Goal: Task Accomplishment & Management: Complete application form

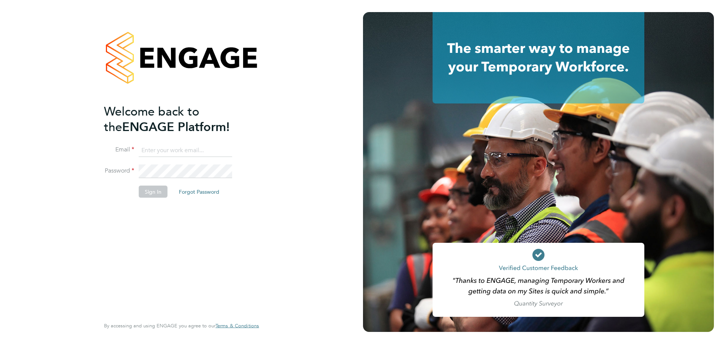
click at [181, 151] on input at bounding box center [185, 151] width 93 height 14
type input "sikander02@live.com"
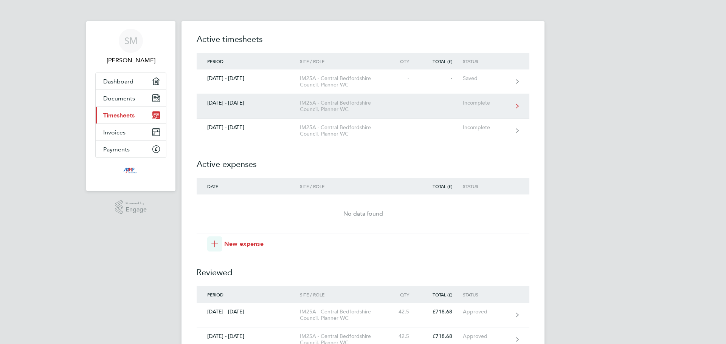
click at [369, 110] on div "IM25A - Central Bedfordshire Council, Planner WC" at bounding box center [343, 106] width 87 height 13
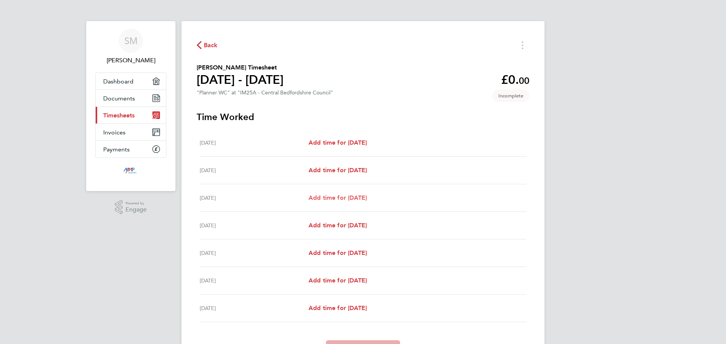
click at [346, 197] on span "Add time for [DATE]" at bounding box center [337, 197] width 58 height 7
select select "30"
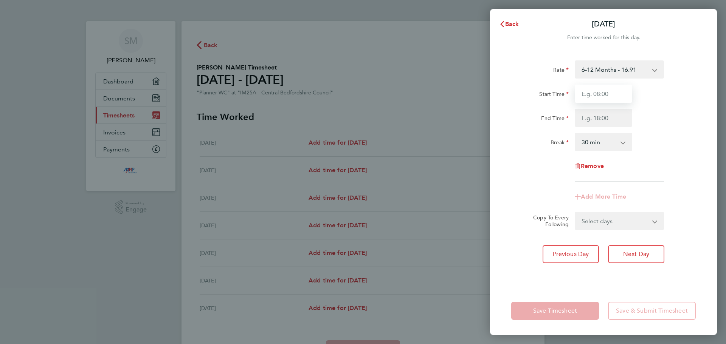
click at [610, 97] on input "Start Time" at bounding box center [603, 94] width 57 height 18
type input "08:00"
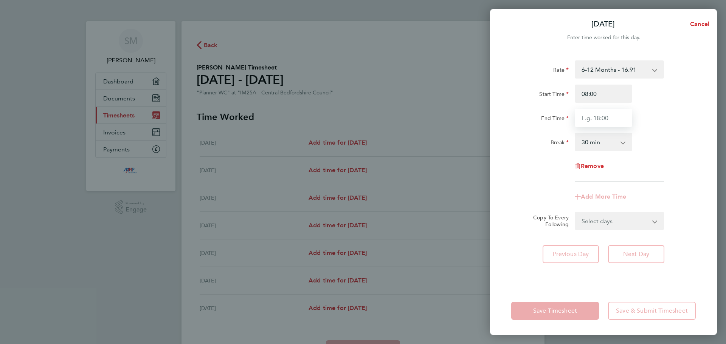
click at [606, 118] on input "End Time" at bounding box center [603, 118] width 57 height 18
type input "17:00"
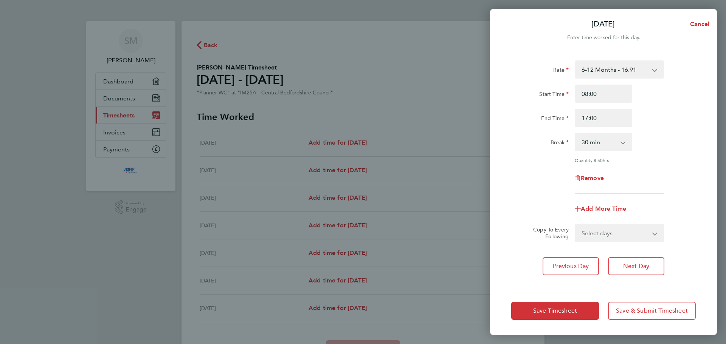
click at [618, 196] on app-timesheet-line-form-group "Rate 6-12 Months - 16.91 Start Time 08:00 End Time 17:00 Break 0 min 15 min 30 …" at bounding box center [603, 139] width 184 height 158
click at [608, 233] on select "Select days Day [DATE] [DATE] [DATE] [DATE]" at bounding box center [614, 233] width 79 height 17
select select "TUE"
click at [575, 225] on select "Select days Day [DATE] [DATE] [DATE] [DATE]" at bounding box center [614, 233] width 79 height 17
select select "[DATE]"
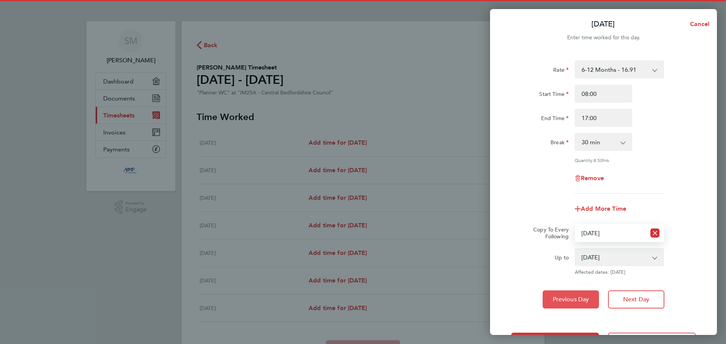
scroll to position [30, 0]
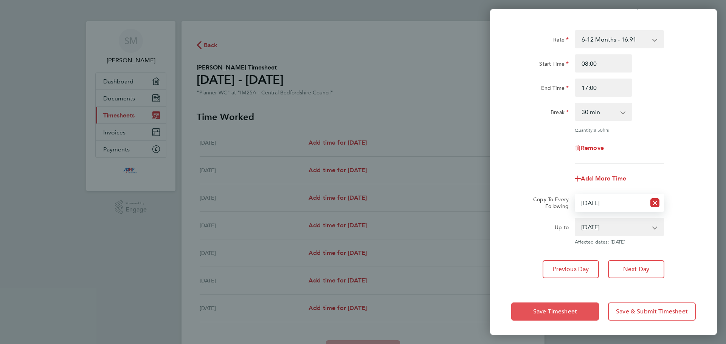
click at [560, 304] on button "Save Timesheet" at bounding box center [555, 312] width 88 height 18
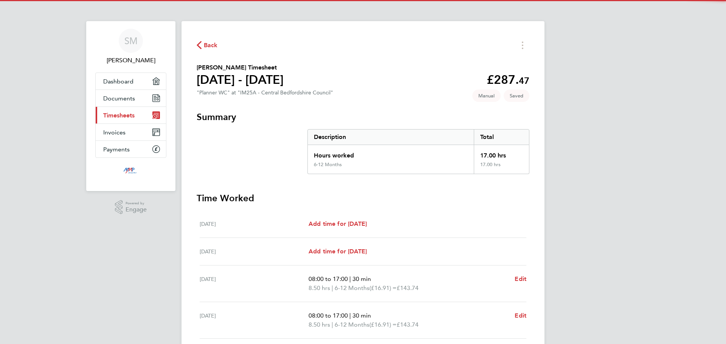
scroll to position [144, 0]
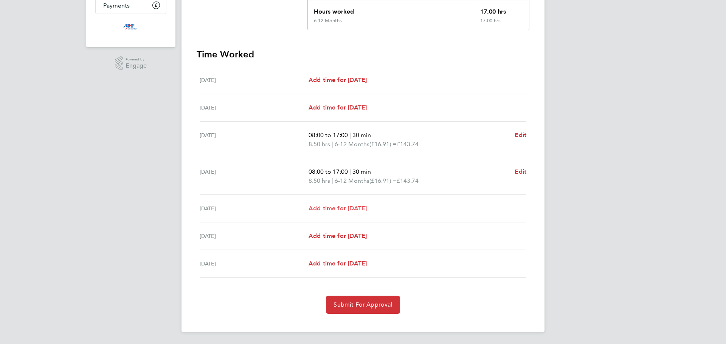
click at [341, 207] on span "Add time for [DATE]" at bounding box center [337, 208] width 58 height 7
select select "30"
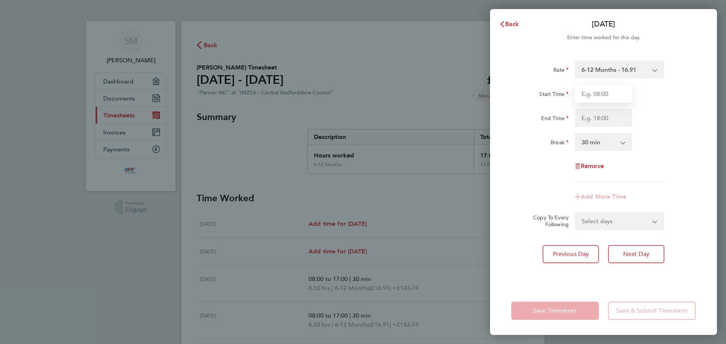
click at [613, 94] on input "Start Time" at bounding box center [603, 94] width 57 height 18
type input "08:00"
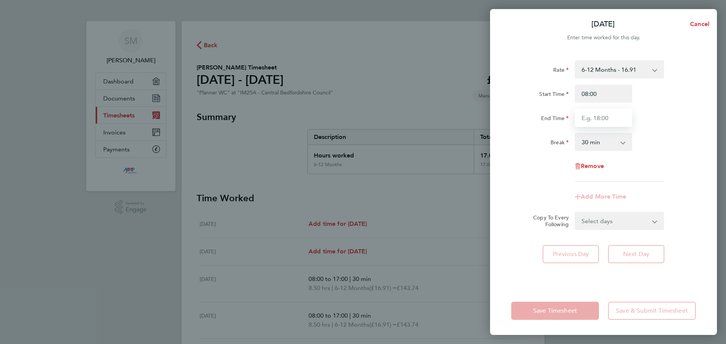
click at [607, 119] on input "End Time" at bounding box center [603, 118] width 57 height 18
type input "17:00"
click at [548, 175] on div "Remove" at bounding box center [603, 166] width 191 height 18
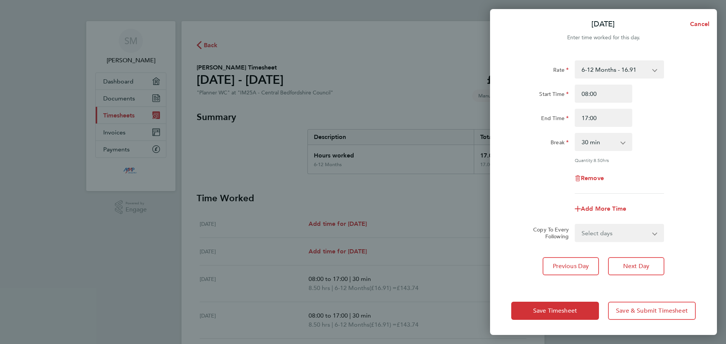
click at [612, 229] on select "Select days Day [DATE] [DATE]" at bounding box center [614, 233] width 79 height 17
select select "THU"
click at [575, 225] on select "Select days Day [DATE] [DATE]" at bounding box center [614, 233] width 79 height 17
select select "[DATE]"
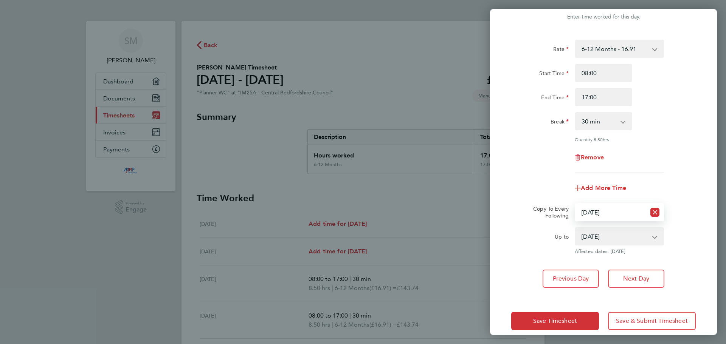
scroll to position [30, 0]
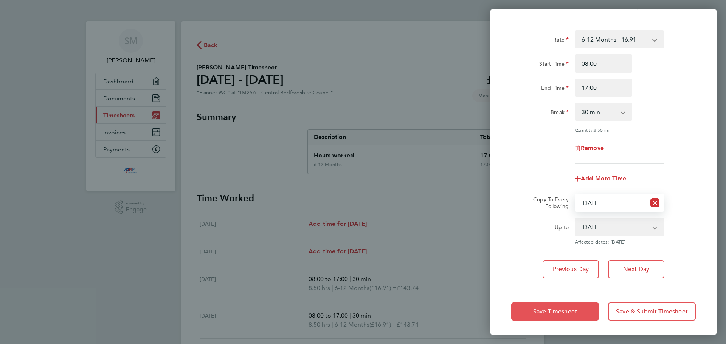
click at [553, 309] on span "Save Timesheet" at bounding box center [555, 312] width 44 height 8
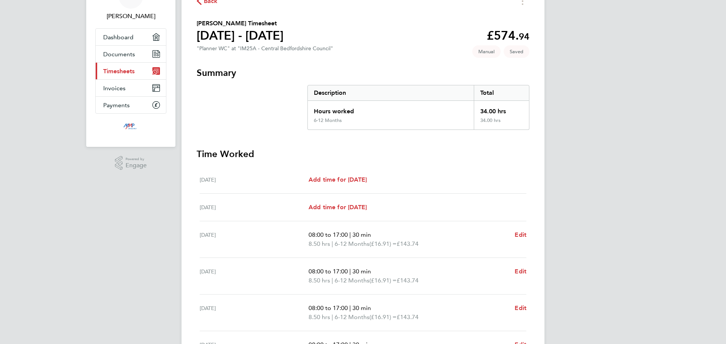
scroll to position [162, 0]
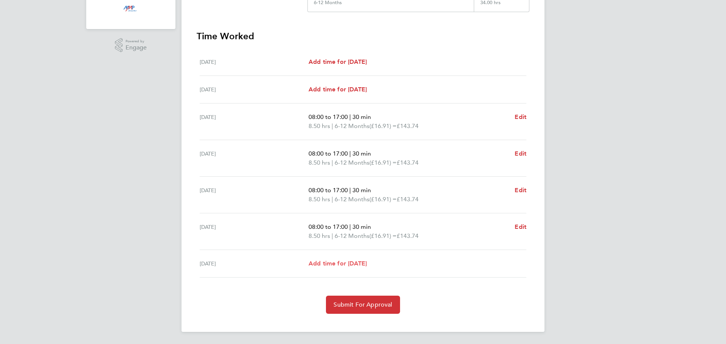
click at [339, 265] on span "Add time for [DATE]" at bounding box center [337, 263] width 58 height 7
select select "30"
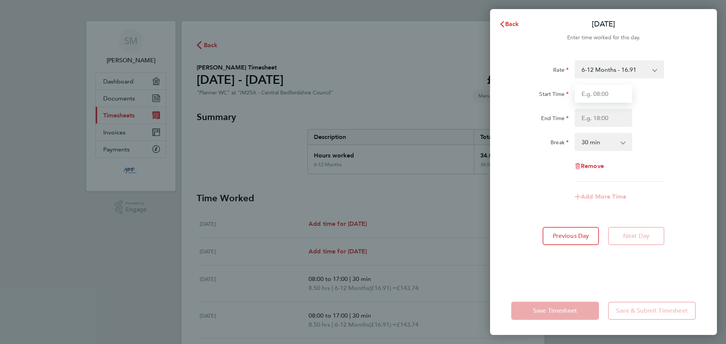
click at [603, 90] on input "Start Time" at bounding box center [603, 94] width 57 height 18
type input "08:00"
click at [607, 115] on input "End Time" at bounding box center [603, 118] width 57 height 18
type input "17:00"
click at [534, 159] on div "Rate 6-12 Months - 16.91 Start Time 08:00 End Time 17:00 Break 0 min 15 min 30 …" at bounding box center [603, 120] width 184 height 121
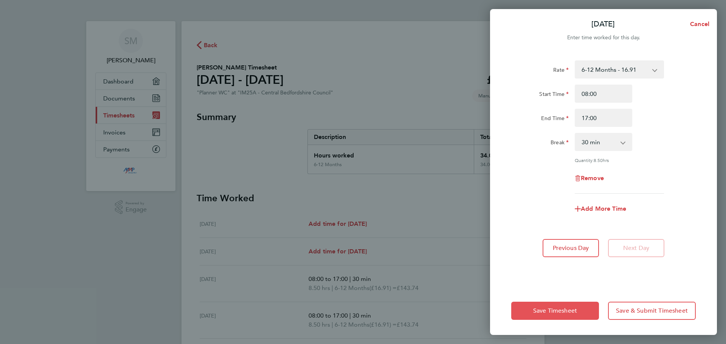
click at [541, 310] on span "Save Timesheet" at bounding box center [555, 311] width 44 height 8
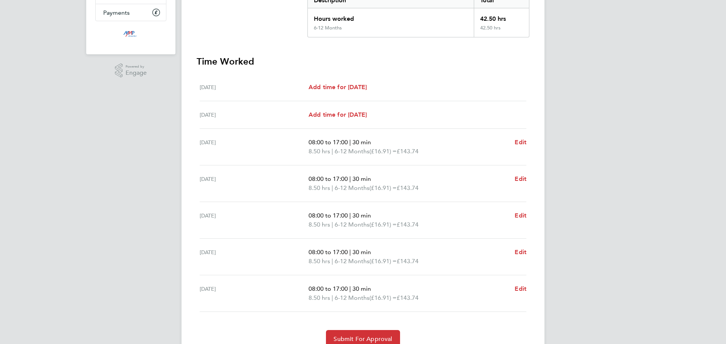
scroll to position [171, 0]
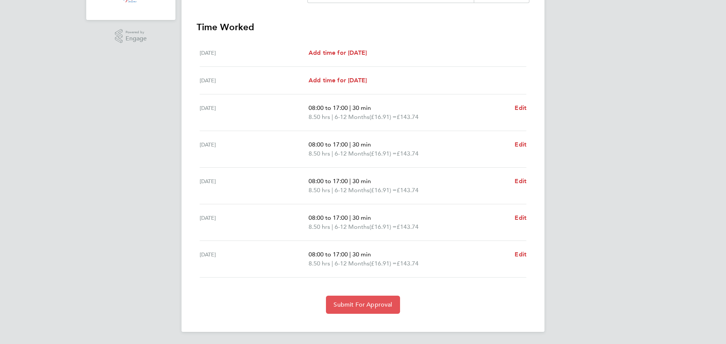
click at [369, 310] on button "Submit For Approval" at bounding box center [363, 305] width 74 height 18
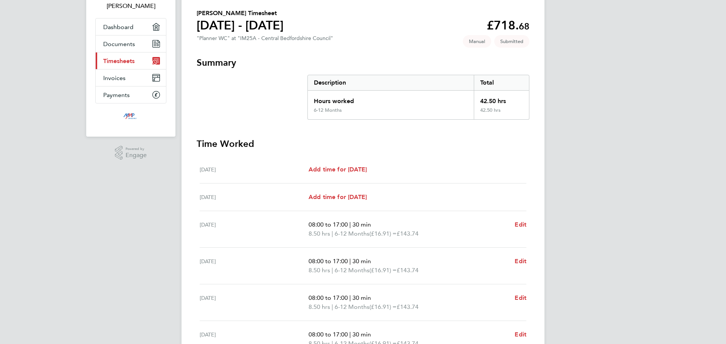
scroll to position [0, 0]
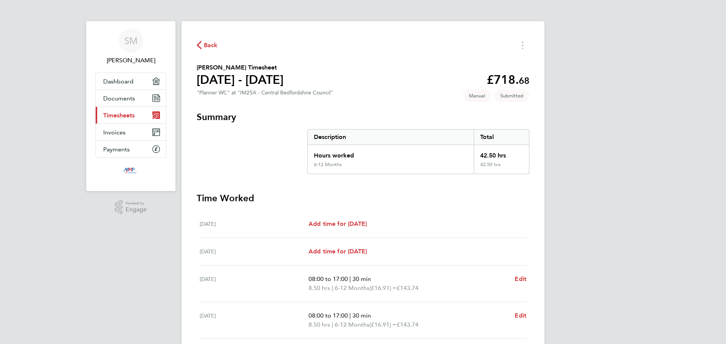
click at [133, 115] on span "Timesheets" at bounding box center [118, 115] width 31 height 7
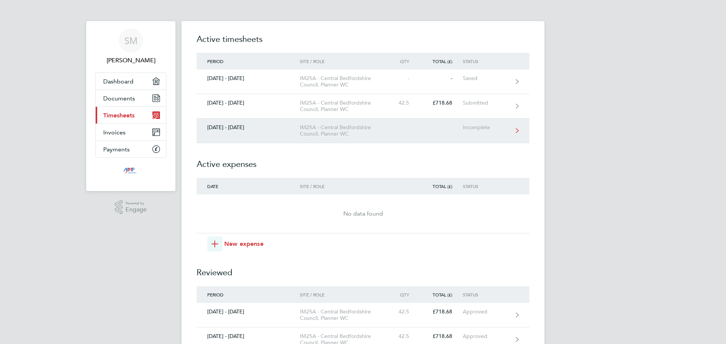
click at [258, 136] on link "[DATE] - [DATE] IM25A - Central Bedfordshire Council, Planner WC Incomplete" at bounding box center [363, 131] width 333 height 25
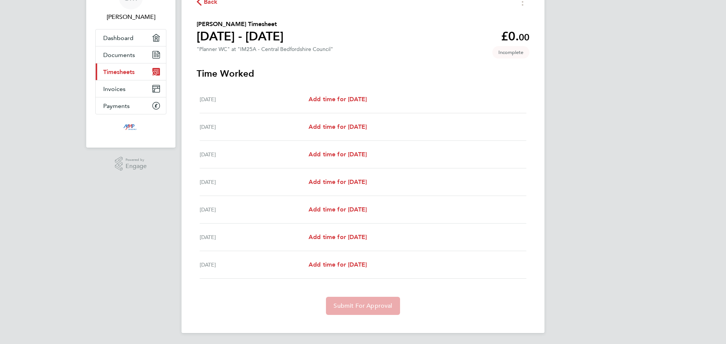
scroll to position [45, 0]
click at [354, 180] on span "Add time for [DATE]" at bounding box center [337, 180] width 58 height 7
select select "30"
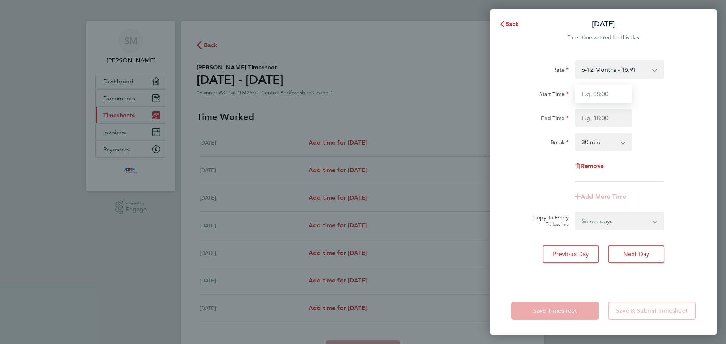
click at [599, 94] on input "Start Time" at bounding box center [603, 94] width 57 height 18
type input "08:00"
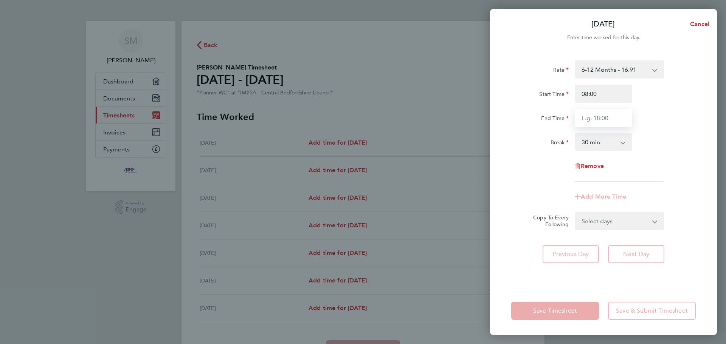
click at [606, 117] on input "End Time" at bounding box center [603, 118] width 57 height 18
type input "17:00"
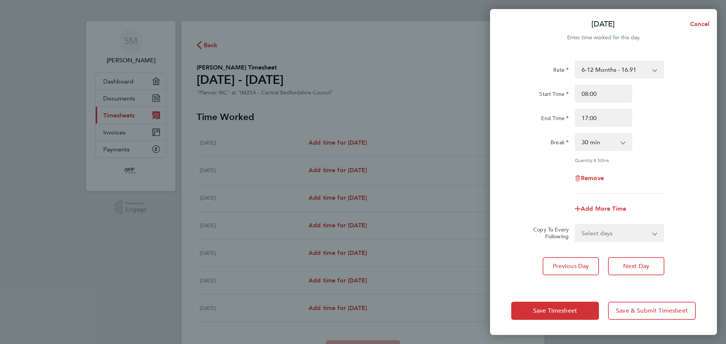
click at [505, 200] on div "Rate 6-12 Months - 16.91 Start Time 08:00 End Time 17:00 Break 0 min 15 min 30 …" at bounding box center [603, 168] width 227 height 235
click at [624, 239] on select "Select days Day [DATE] [DATE] [DATE]" at bounding box center [614, 233] width 79 height 17
select select "WED"
click at [575, 225] on select "Select days Day [DATE] [DATE] [DATE]" at bounding box center [614, 233] width 79 height 17
select select "[DATE]"
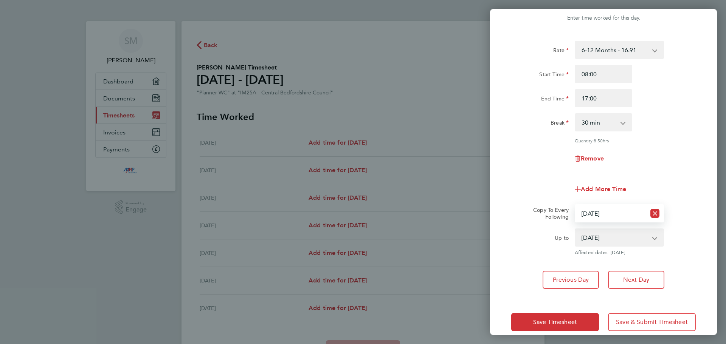
scroll to position [30, 0]
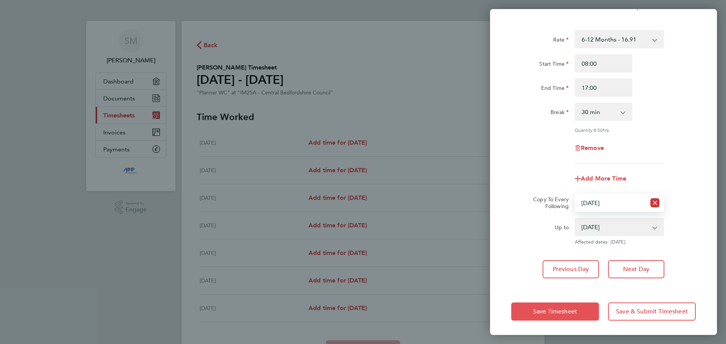
click at [539, 308] on span "Save Timesheet" at bounding box center [555, 312] width 44 height 8
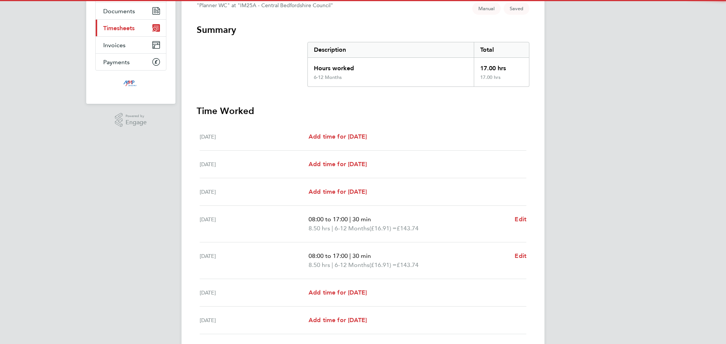
scroll to position [144, 0]
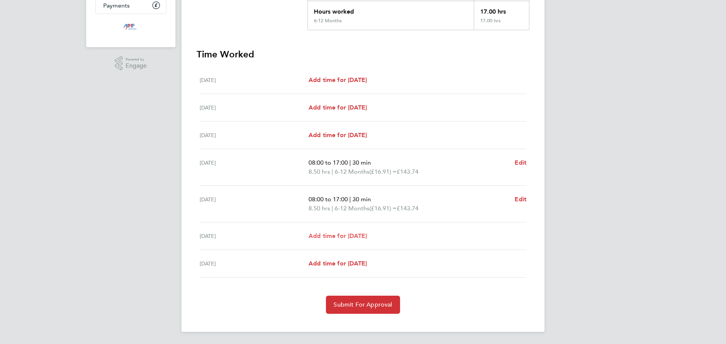
click at [364, 236] on span "Add time for [DATE]" at bounding box center [337, 235] width 58 height 7
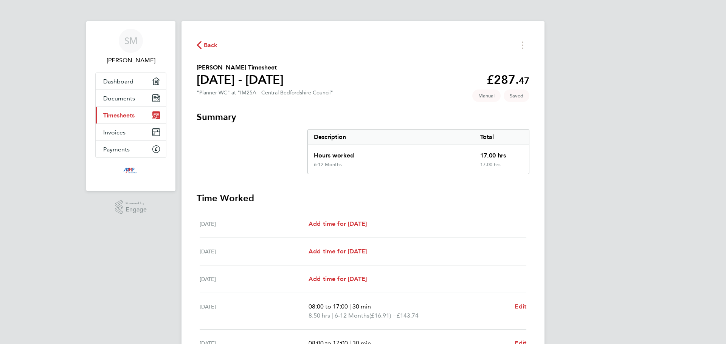
select select "30"
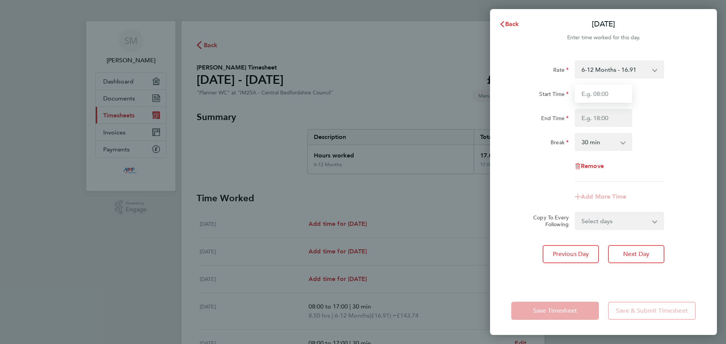
click at [609, 95] on input "Start Time" at bounding box center [603, 94] width 57 height 18
type input "08:00"
click at [607, 116] on input "End Time" at bounding box center [603, 118] width 57 height 18
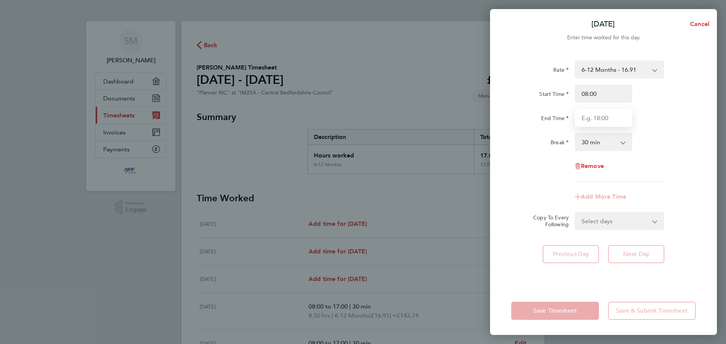
type input "17:00"
click at [518, 171] on div "Remove" at bounding box center [603, 166] width 191 height 18
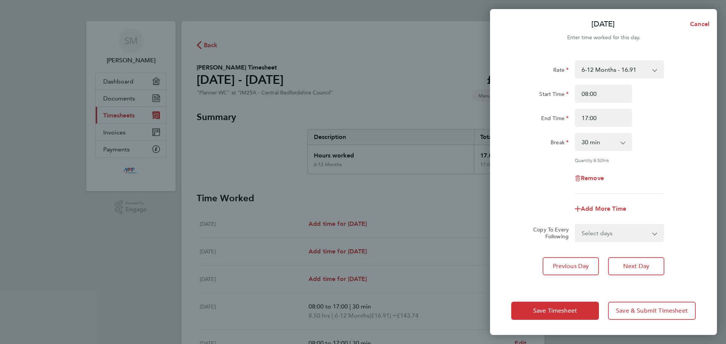
click at [617, 228] on select "Select days [DATE]" at bounding box center [614, 233] width 79 height 17
select select "FRI"
click at [575, 225] on select "Select days [DATE]" at bounding box center [614, 233] width 79 height 17
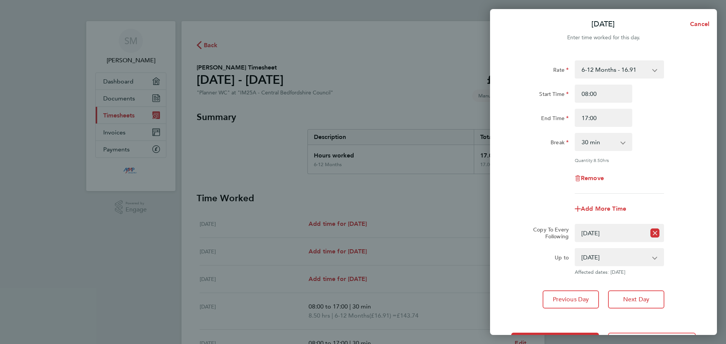
click at [520, 278] on div "Rate 6-12 Months - 16.91 Start Time 08:00 End Time 17:00 Break 0 min 15 min 30 …" at bounding box center [603, 184] width 227 height 266
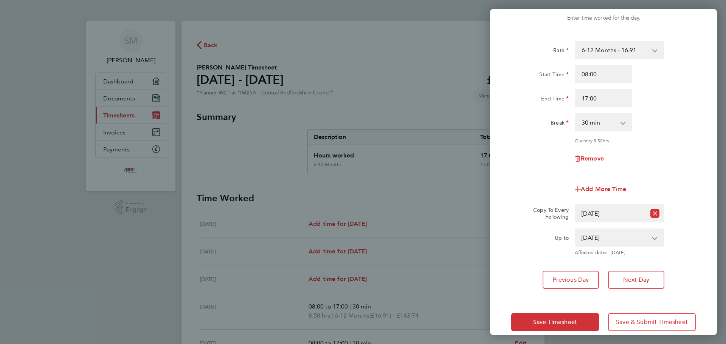
scroll to position [30, 0]
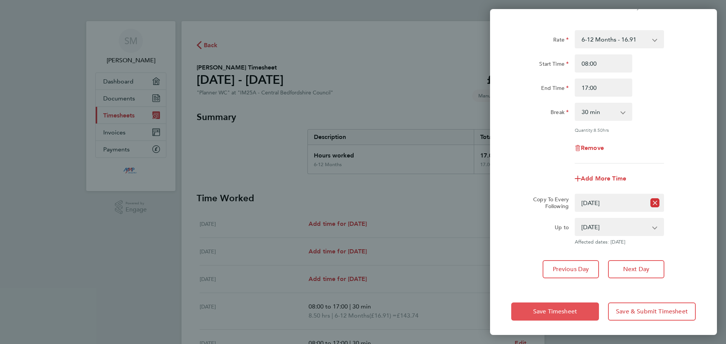
click at [535, 311] on span "Save Timesheet" at bounding box center [555, 312] width 44 height 8
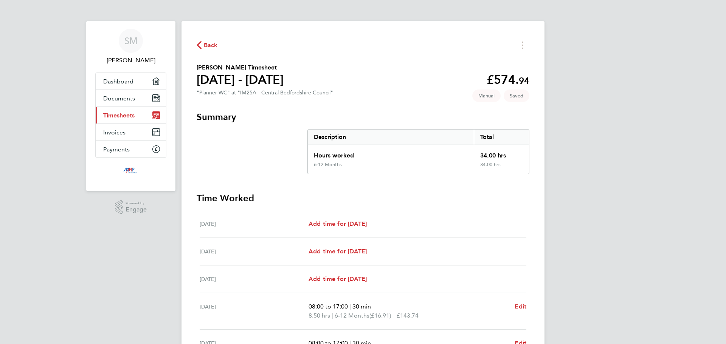
click at [134, 116] on span "Timesheets" at bounding box center [118, 115] width 31 height 7
